Goal: Task Accomplishment & Management: Manage account settings

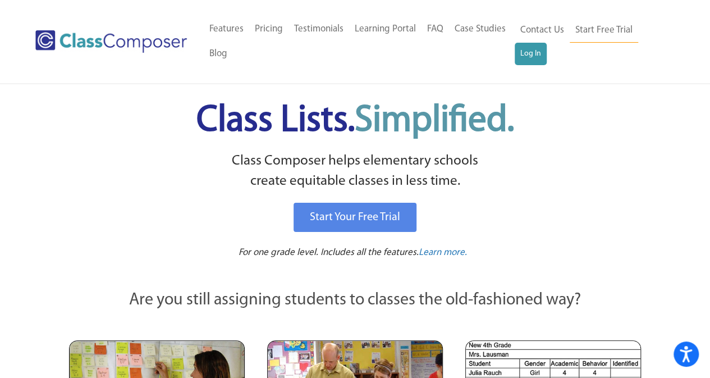
click at [468, 69] on div "Menu Home Old Features Pricing Testimonials Learning Portal FAQ Case Studies Bl…" at bounding box center [354, 41] width 639 height 83
click at [531, 58] on link "Log In" at bounding box center [530, 54] width 32 height 22
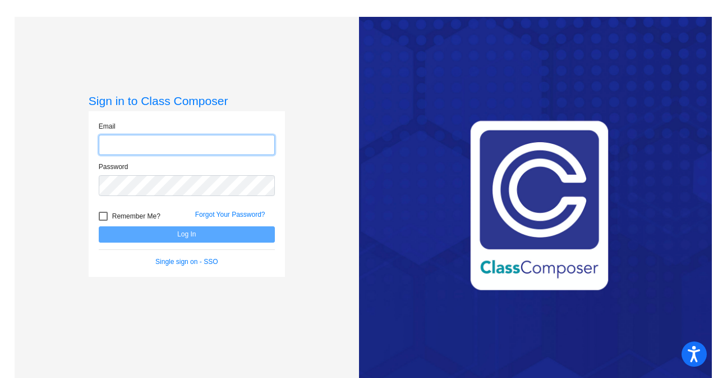
type input "[EMAIL_ADDRESS][DOMAIN_NAME]"
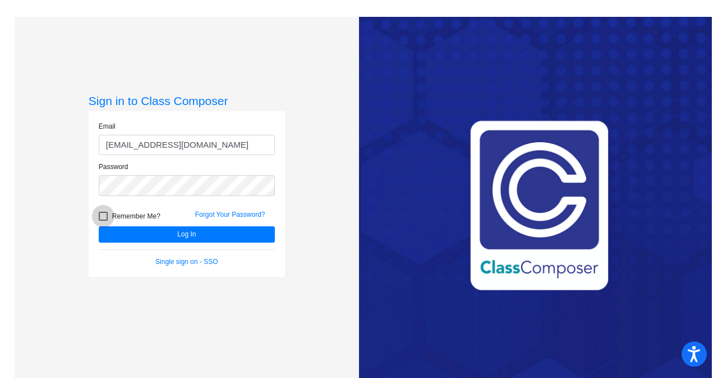
click at [99, 216] on div at bounding box center [103, 216] width 9 height 9
click at [103, 220] on input "Remember Me?" at bounding box center [103, 220] width 1 height 1
checkbox input "true"
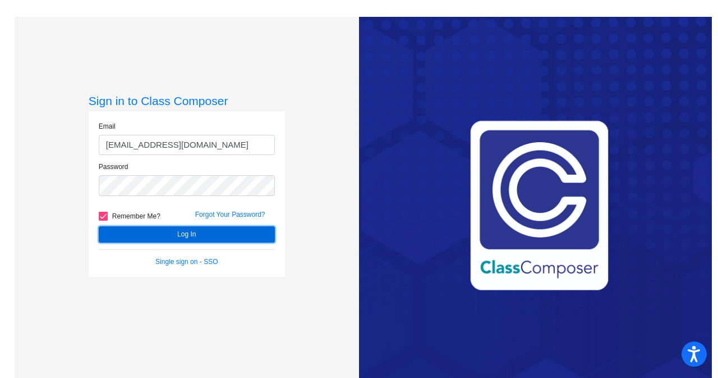
click at [145, 236] on button "Log In" at bounding box center [187, 234] width 176 height 16
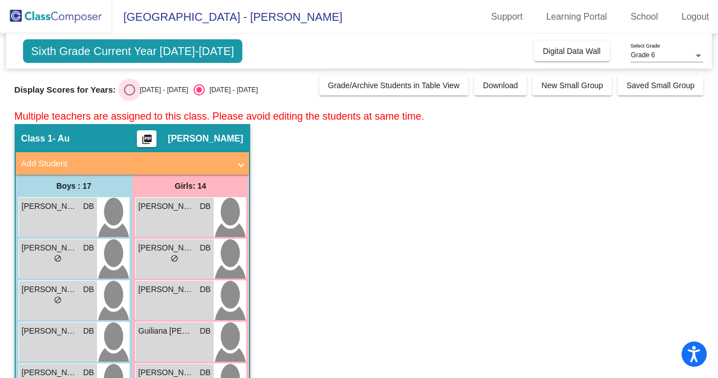
click at [131, 86] on div "Select an option" at bounding box center [129, 89] width 11 height 11
click at [130, 95] on input "[DATE] - [DATE]" at bounding box center [129, 95] width 1 height 1
radio input "true"
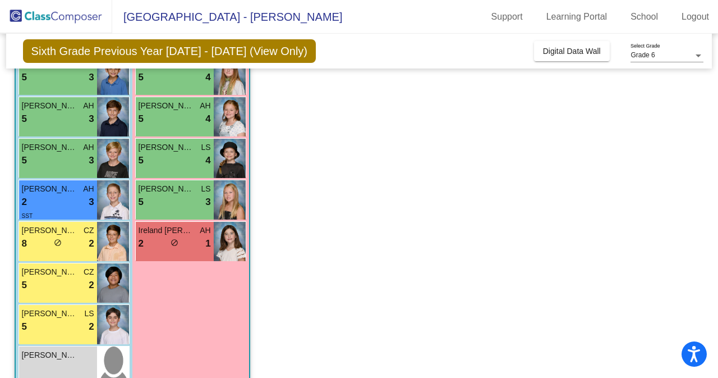
scroll to position [2125, 0]
